Goal: Task Accomplishment & Management: Manage account settings

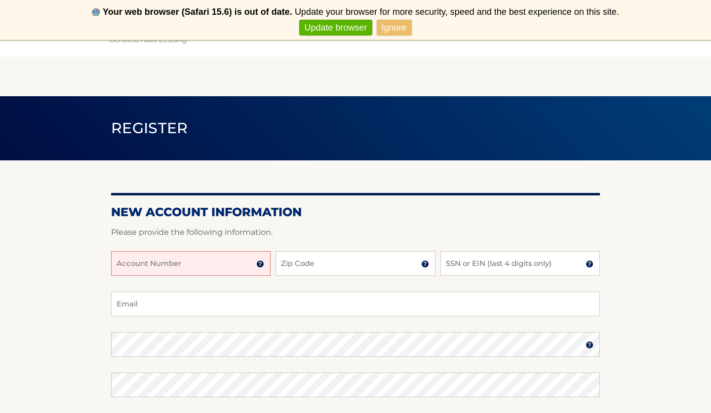
click at [201, 262] on input "Account Number" at bounding box center [190, 263] width 159 height 25
click at [397, 32] on link "Ignore" at bounding box center [394, 28] width 35 height 16
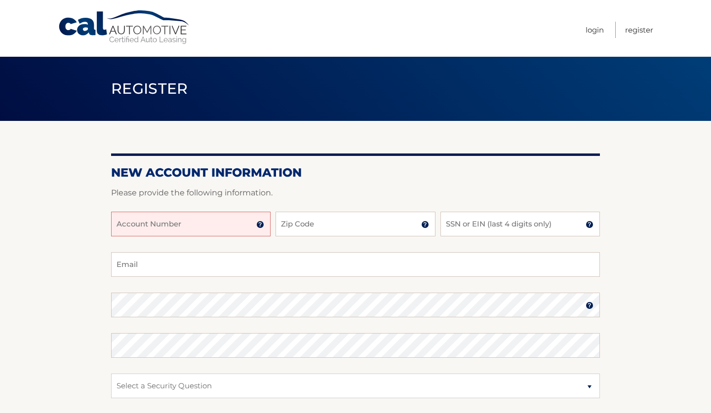
click at [168, 222] on input "Account Number" at bounding box center [190, 224] width 159 height 25
type input "a"
type input "44456009794"
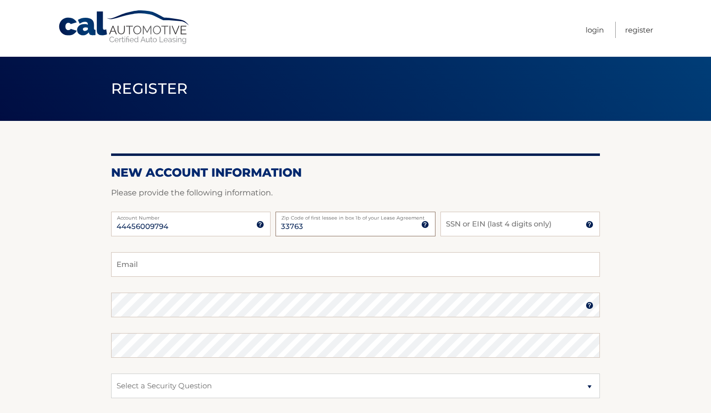
type input "33763"
type input "8755"
type input "jennysalamanca1991@hotmail.com"
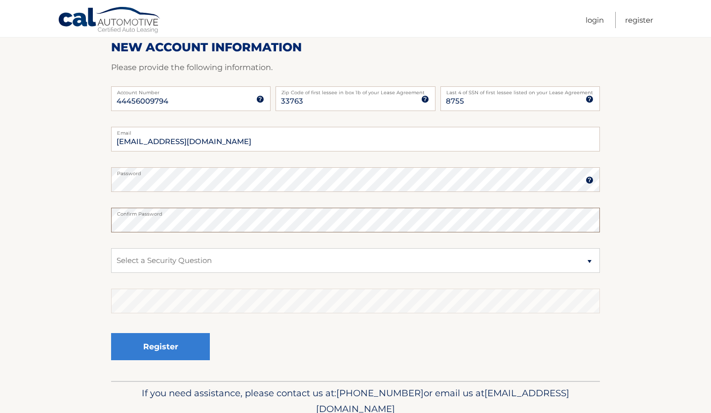
scroll to position [128, 0]
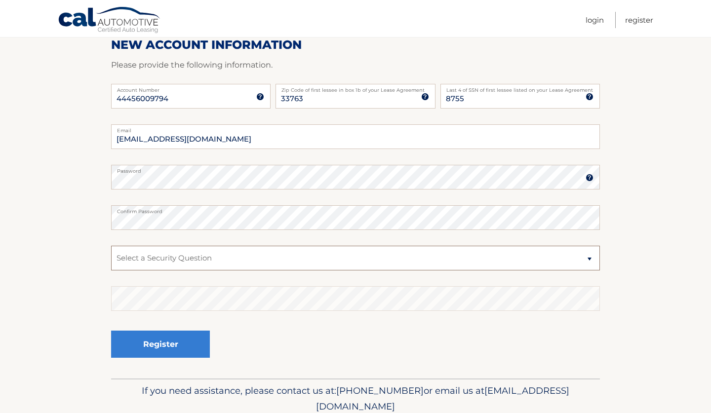
click at [211, 266] on select "Select a Security Question What was the name of your elementary school? What is…" at bounding box center [355, 258] width 489 height 25
select select "2"
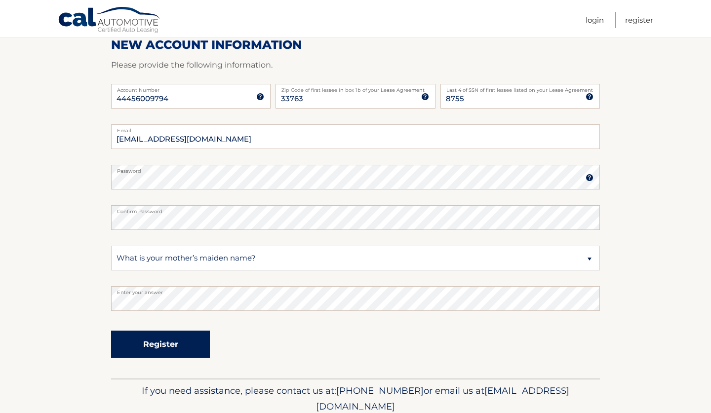
click at [173, 347] on button "Register" at bounding box center [160, 344] width 99 height 27
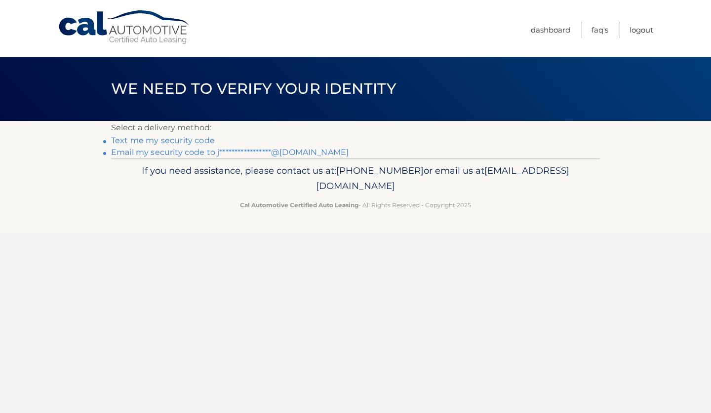
click at [176, 144] on link "Text me my security code" at bounding box center [163, 140] width 104 height 9
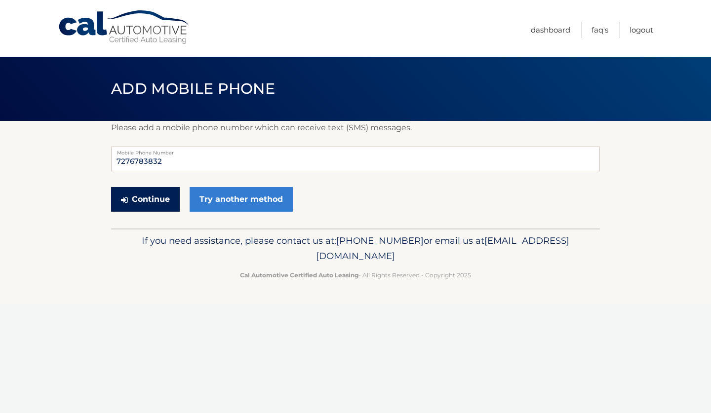
click at [150, 199] on button "Continue" at bounding box center [145, 199] width 69 height 25
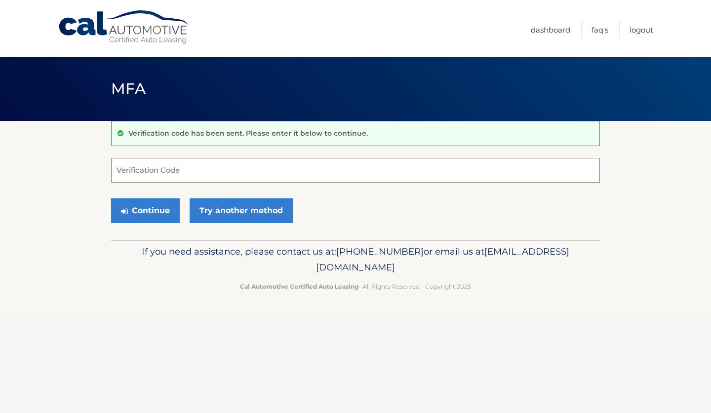
click at [162, 174] on input "Verification Code" at bounding box center [355, 170] width 489 height 25
type input "900726"
click at [153, 212] on button "Continue" at bounding box center [145, 210] width 69 height 25
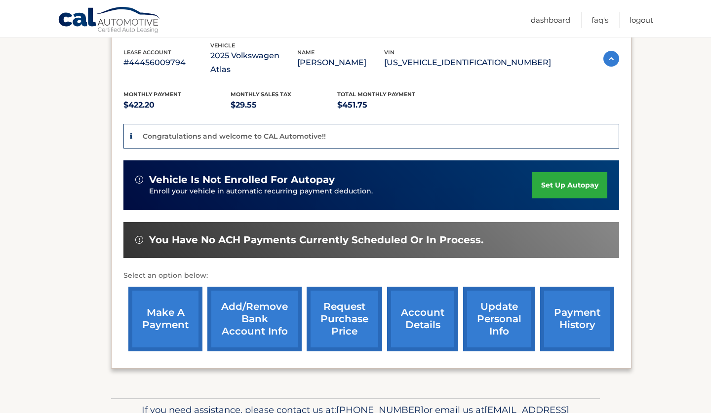
scroll to position [177, 0]
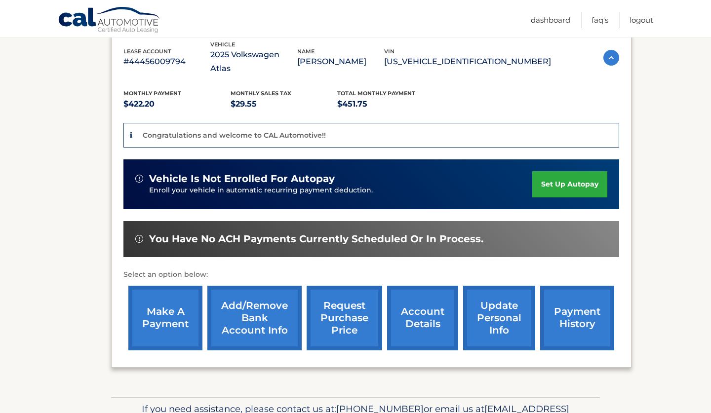
click at [323, 314] on link "request purchase price" at bounding box center [345, 318] width 76 height 65
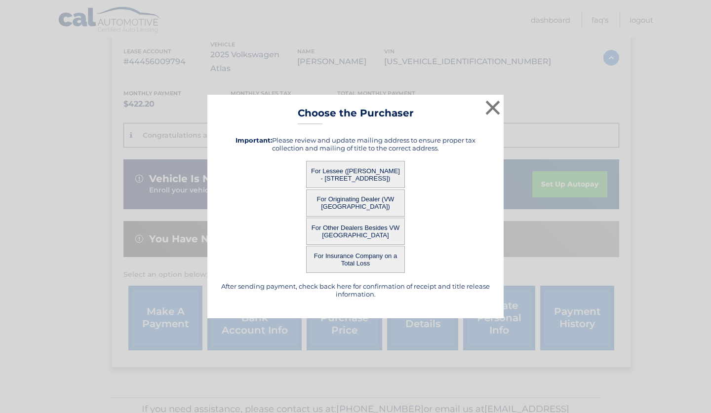
click at [347, 175] on button "For Lessee (JENNY SALAMANCA - 2218 WILLOW TREE TRL, , CLEARWATER, FL 33763)" at bounding box center [355, 174] width 99 height 27
click at [364, 170] on div "× Choose the Purchaser After sending payment, check back here for confirmation …" at bounding box center [355, 207] width 296 height 224
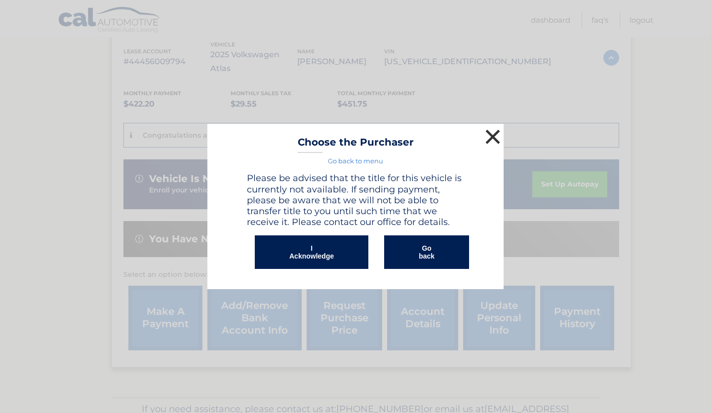
click at [495, 132] on button "×" at bounding box center [493, 137] width 20 height 20
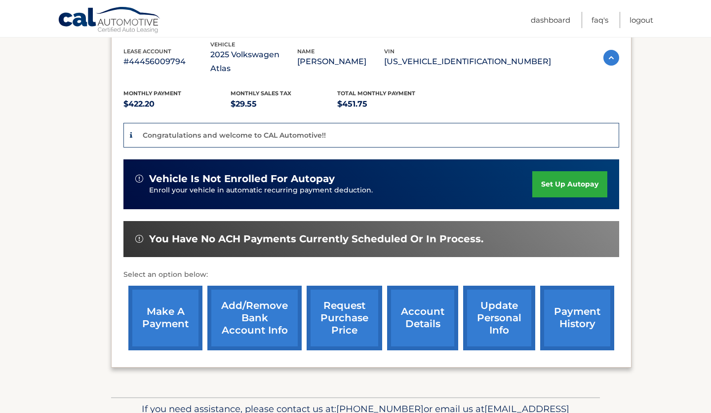
click at [420, 293] on link "account details" at bounding box center [422, 318] width 71 height 65
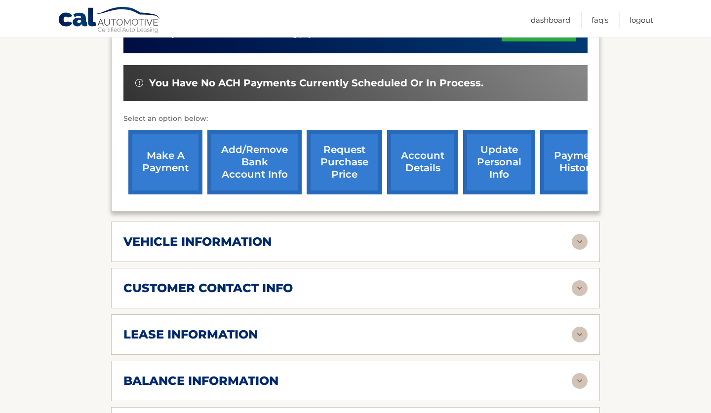
scroll to position [310, 0]
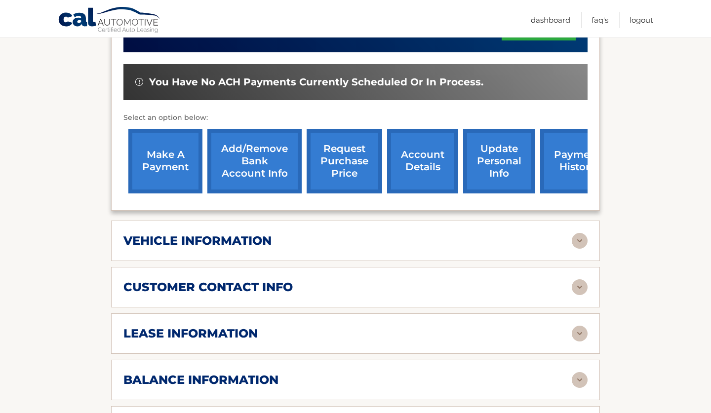
click at [474, 234] on div "vehicle information" at bounding box center [347, 241] width 448 height 15
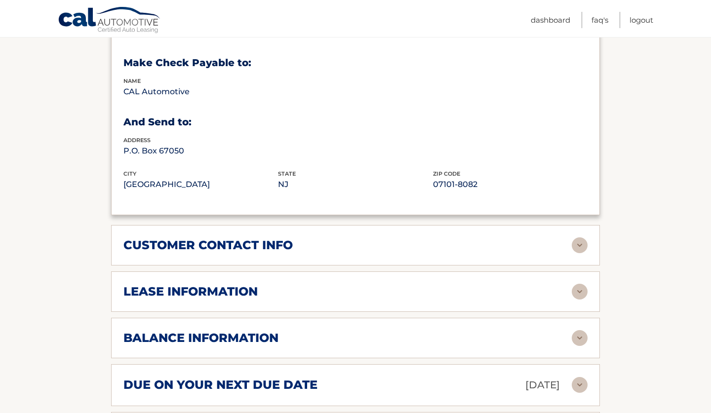
scroll to position [592, 0]
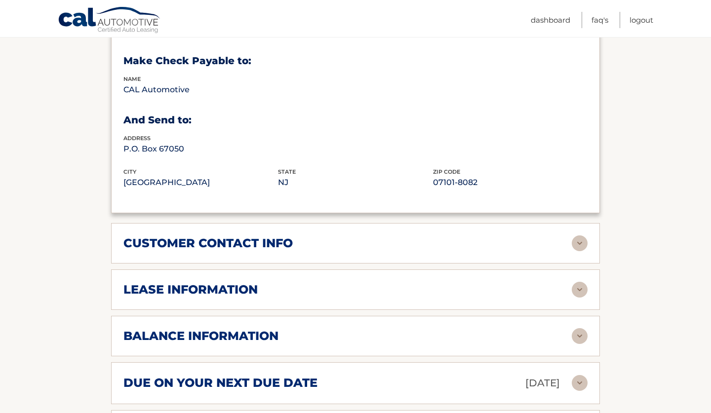
click at [474, 236] on div "customer contact info" at bounding box center [347, 243] width 448 height 15
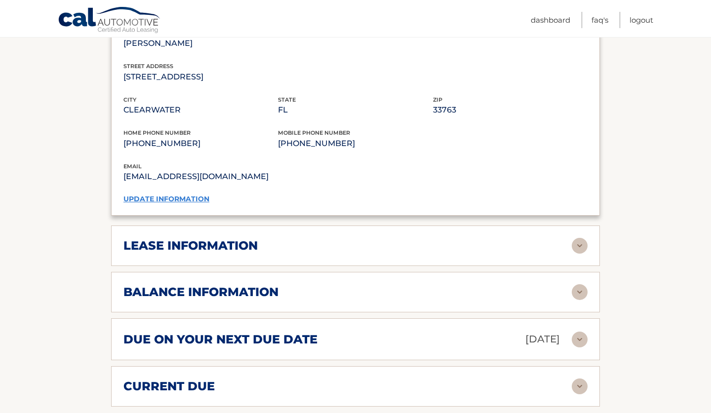
scroll to position [832, 0]
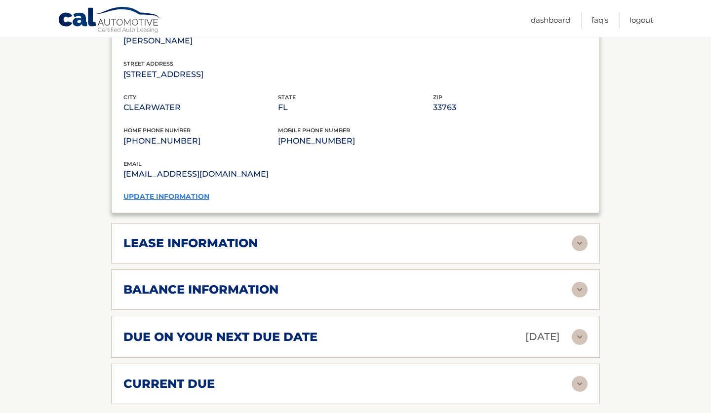
click at [474, 236] on div "lease information" at bounding box center [347, 243] width 448 height 15
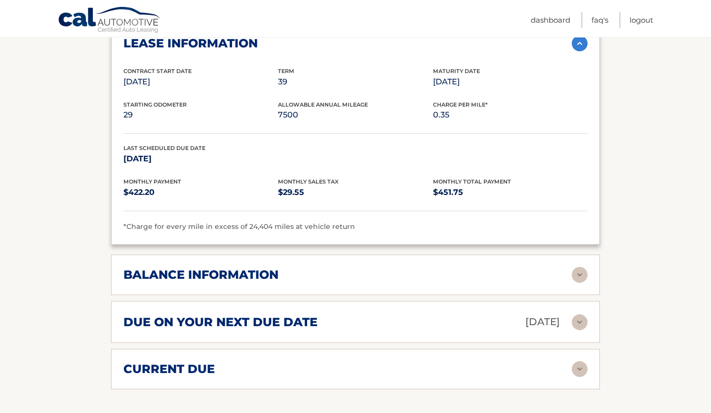
scroll to position [1037, 0]
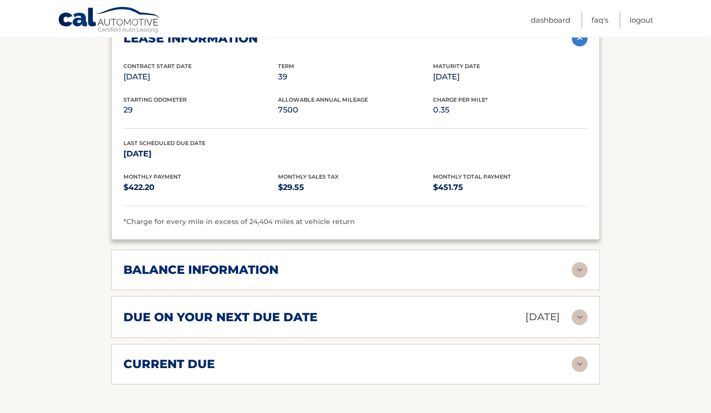
click at [452, 250] on div "balance information Payments Received 1 Payments Remaining 38 Next Payment will…" at bounding box center [355, 270] width 489 height 40
click at [482, 263] on div "balance information" at bounding box center [347, 270] width 448 height 15
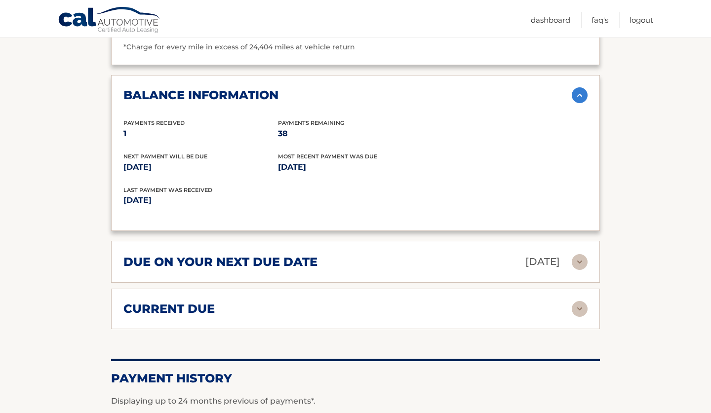
scroll to position [1213, 0]
click at [495, 252] on div "due on your next due date Sep 22, 2025 Late Charges $0.00 Miscellaneous Charges…" at bounding box center [355, 261] width 489 height 42
click at [578, 254] on img at bounding box center [580, 262] width 16 height 16
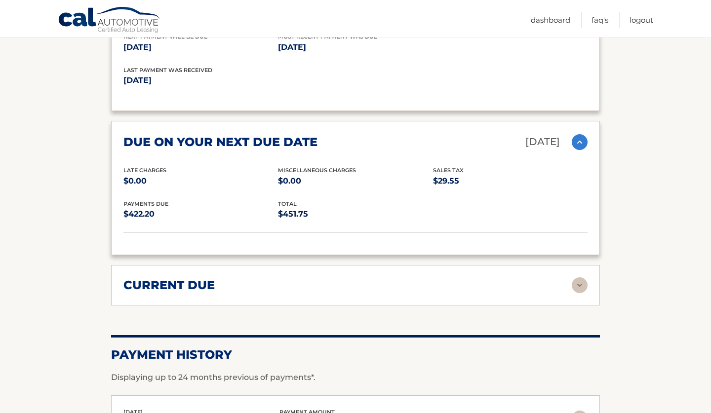
scroll to position [1341, 0]
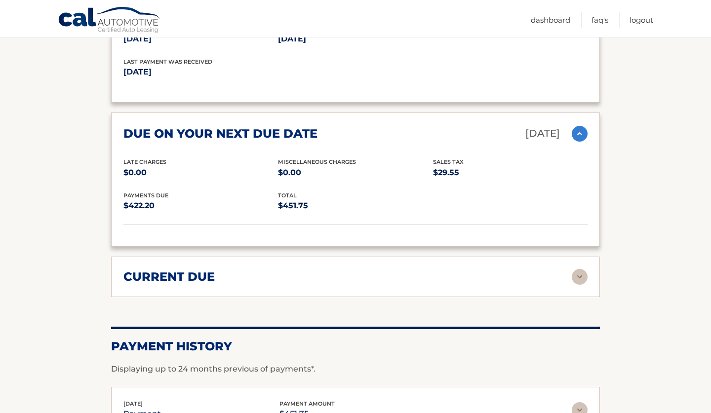
click at [574, 269] on img at bounding box center [580, 277] width 16 height 16
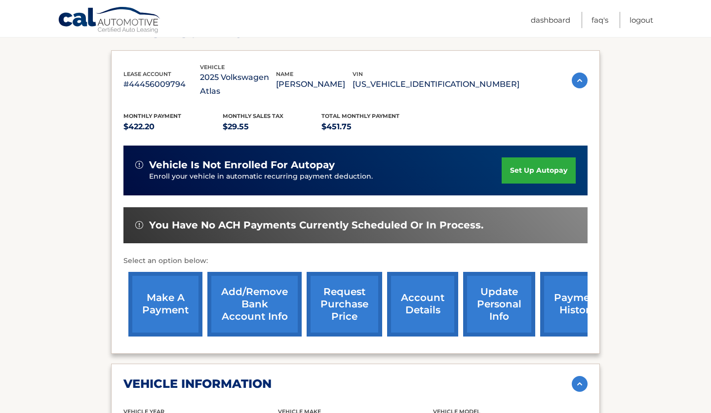
scroll to position [159, 0]
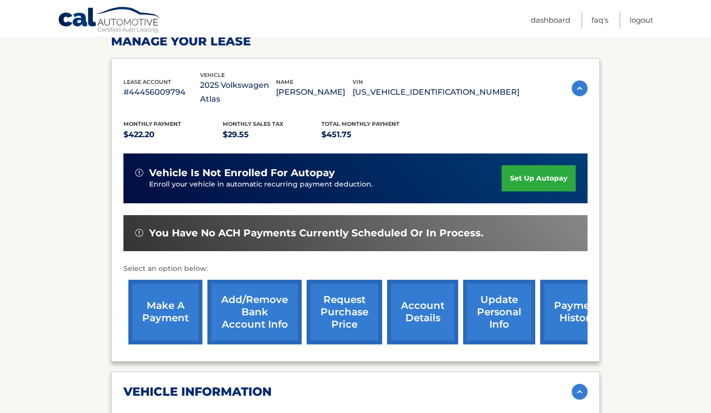
click at [242, 303] on link "Add/Remove bank account info" at bounding box center [254, 312] width 94 height 65
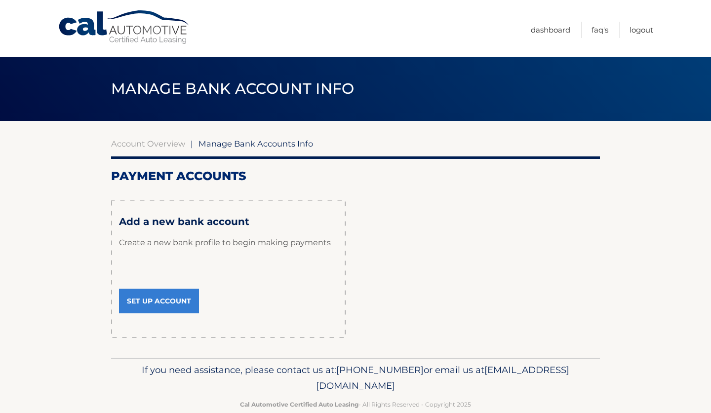
click at [169, 297] on link "Set Up Account" at bounding box center [159, 301] width 80 height 25
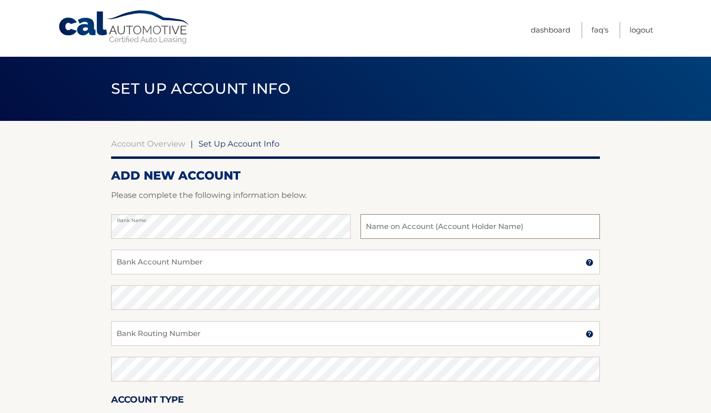
click at [402, 231] on input "text" at bounding box center [479, 226] width 239 height 25
type input "Jenny Salamanca"
click at [391, 272] on input "Bank Account Number" at bounding box center [355, 262] width 489 height 25
type input "170679680"
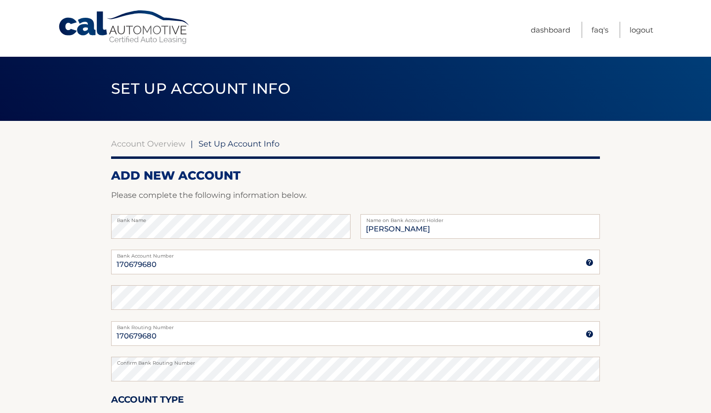
click at [693, 282] on section "Account Overview | Set Up Account Info ADD NEW ACCOUNT Please complete the foll…" at bounding box center [355, 309] width 711 height 377
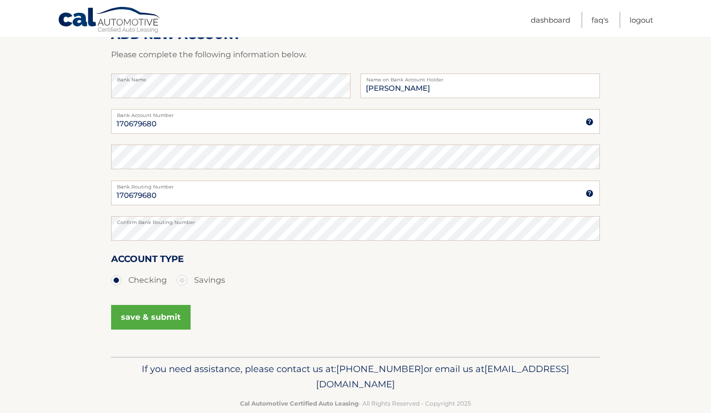
scroll to position [150, 0]
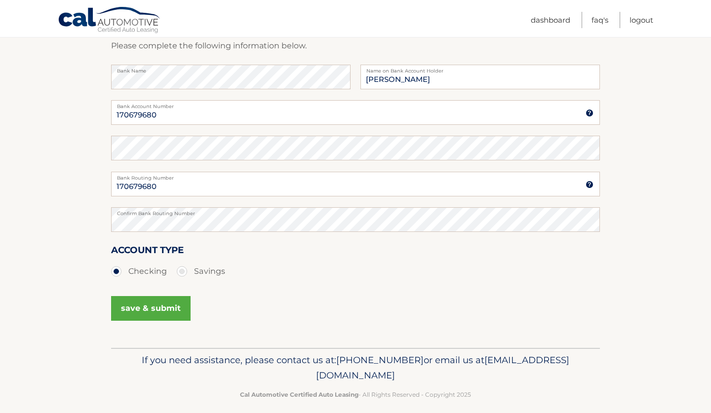
click at [167, 308] on button "save & submit" at bounding box center [150, 308] width 79 height 25
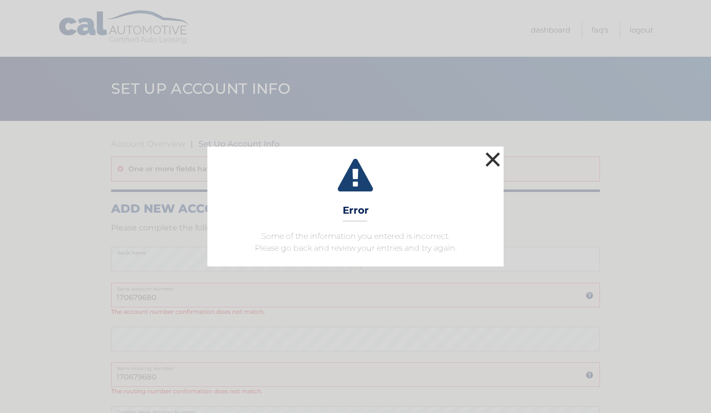
click at [487, 158] on button "×" at bounding box center [493, 160] width 20 height 20
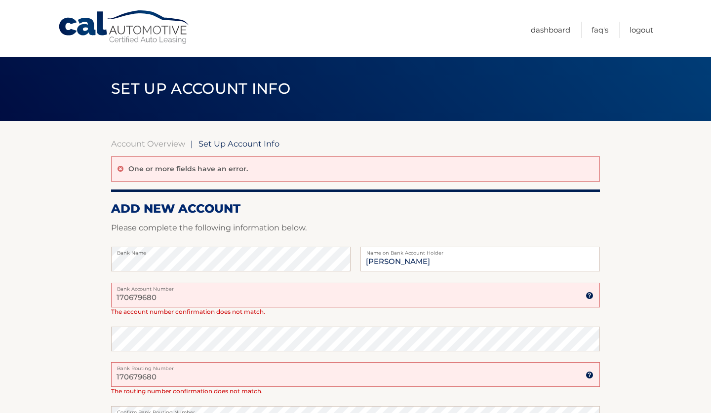
click at [219, 294] on input "170679680" at bounding box center [355, 295] width 489 height 25
type input "170679680"
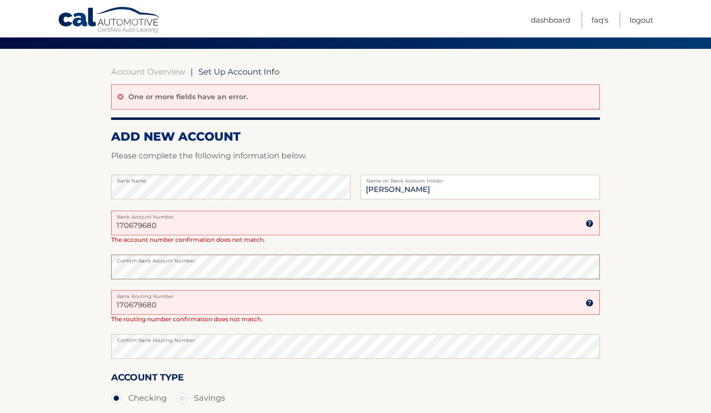
scroll to position [78, 0]
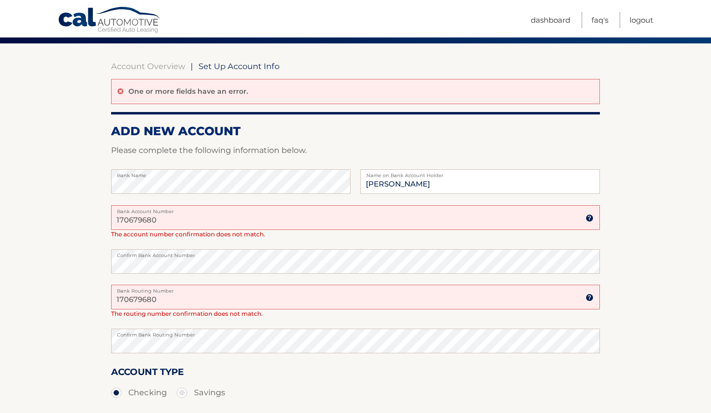
click at [163, 298] on input "170679680" at bounding box center [355, 297] width 489 height 25
type input "267084131"
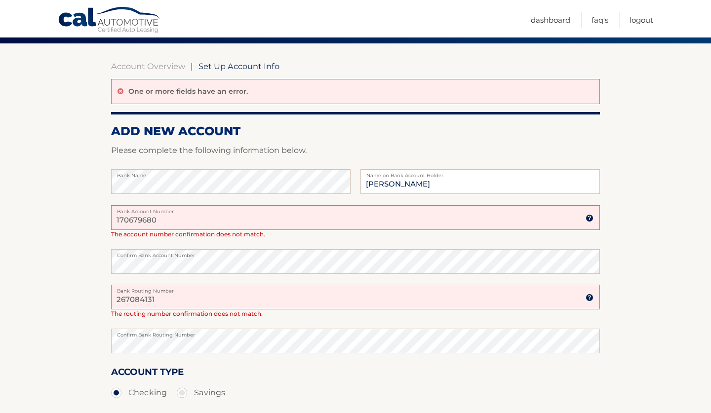
click at [652, 356] on section "Account Overview | Set Up Account Info One or more fields have an error. ADD NE…" at bounding box center [355, 256] width 711 height 426
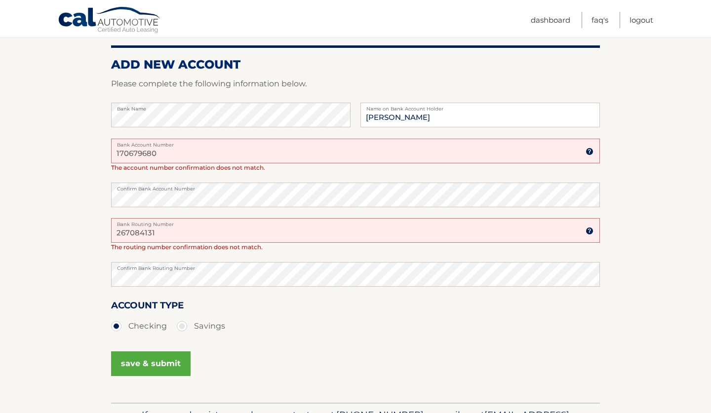
scroll to position [153, 0]
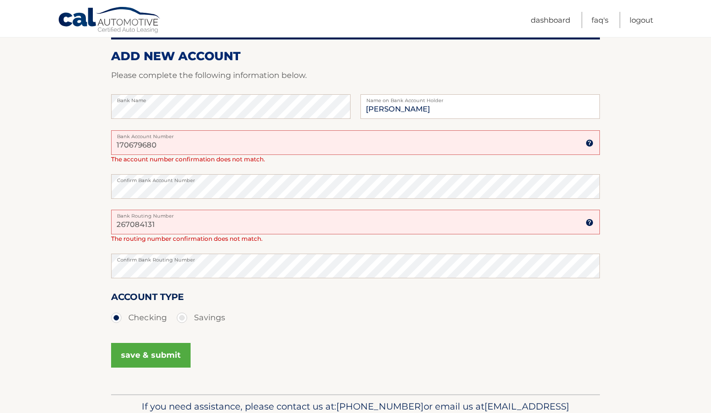
click at [179, 362] on button "save & submit" at bounding box center [150, 355] width 79 height 25
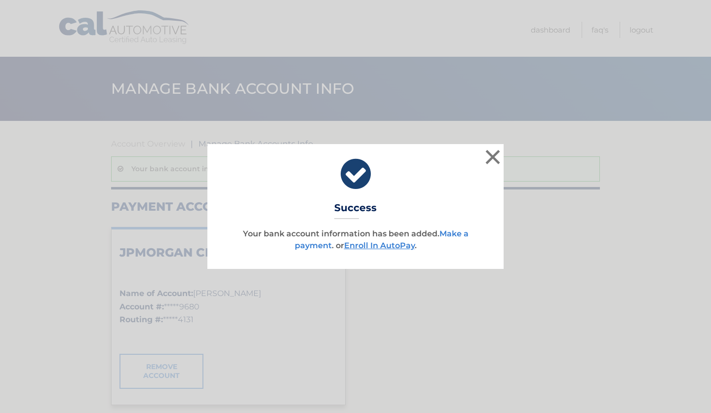
click at [457, 233] on link "Make a payment" at bounding box center [382, 239] width 174 height 21
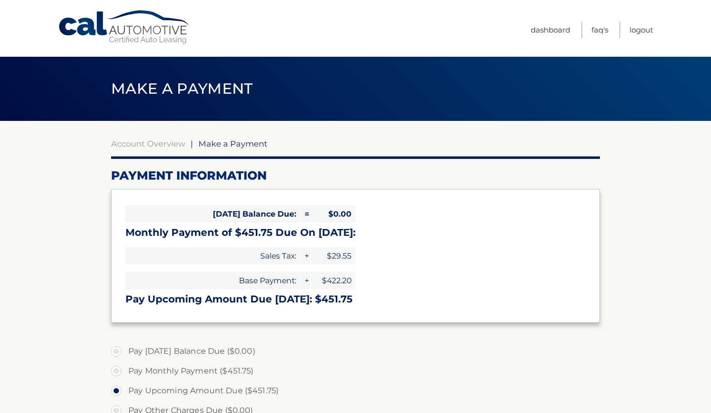
select select "MmFiNDlmY2UtNzAyNy00OWMxLWEzZWMtOGRiZWI5ODc2ZmU1"
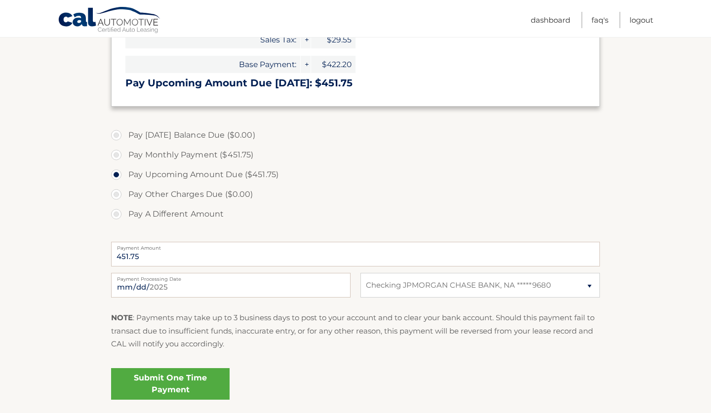
scroll to position [222, 0]
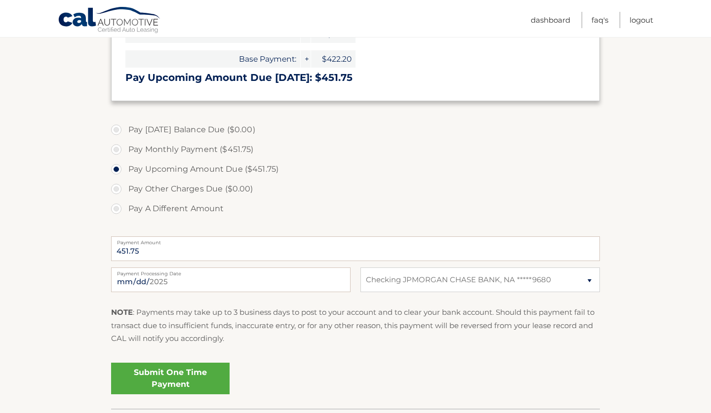
click at [204, 378] on link "Submit One Time Payment" at bounding box center [170, 379] width 118 height 32
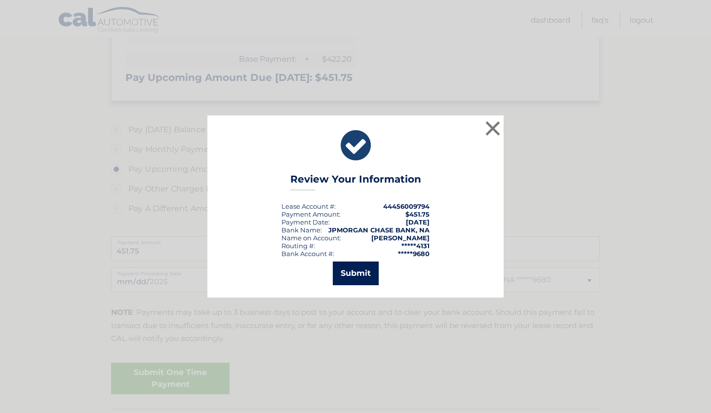
click at [351, 273] on button "Submit" at bounding box center [356, 274] width 46 height 24
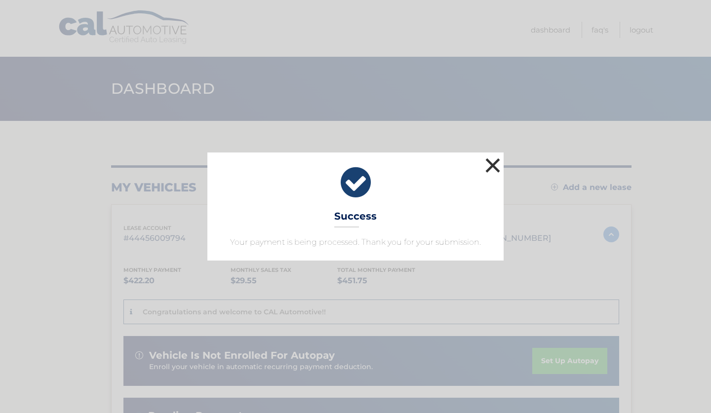
click at [492, 166] on button "×" at bounding box center [493, 166] width 20 height 20
